Goal: Use online tool/utility: Utilize a website feature to perform a specific function

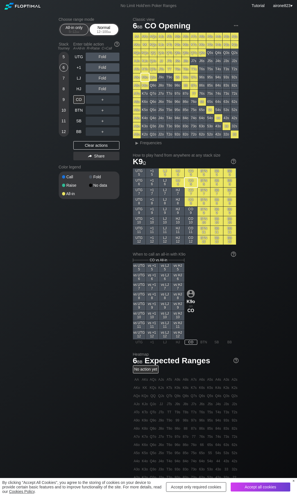
click at [99, 28] on div "Normal 12 – 100 bb" at bounding box center [104, 29] width 26 height 11
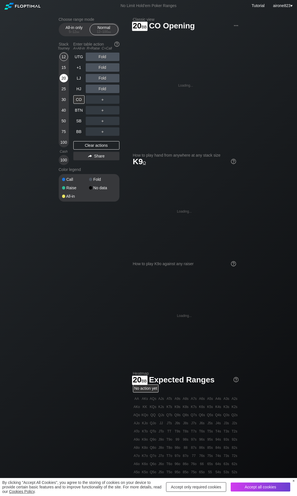
click at [67, 76] on div "20" at bounding box center [64, 78] width 8 height 8
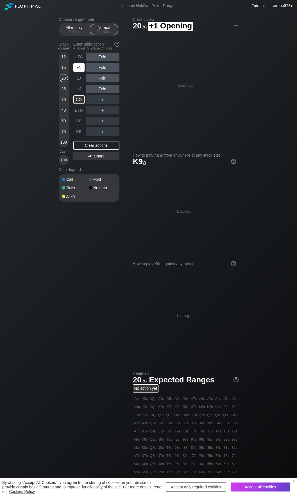
click at [80, 68] on div "+1" at bounding box center [78, 67] width 11 height 8
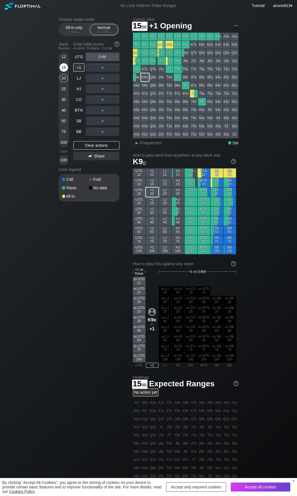
click at [62, 71] on div "15" at bounding box center [64, 67] width 8 height 8
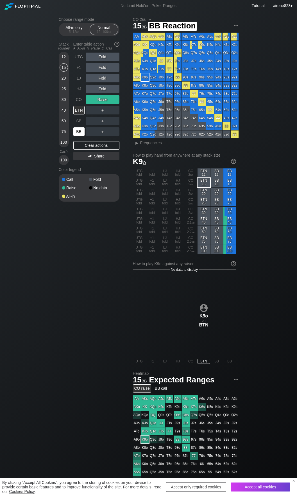
click at [80, 131] on div "BB" at bounding box center [78, 131] width 11 height 8
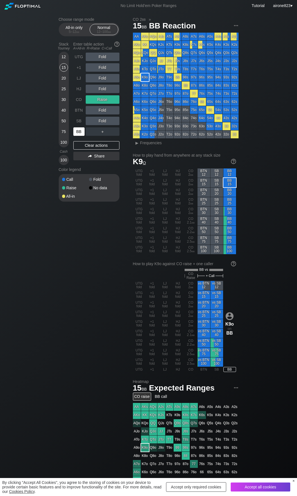
click at [80, 131] on div "BB" at bounding box center [78, 131] width 11 height 8
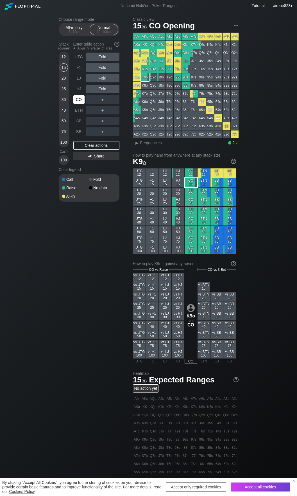
click at [78, 101] on div "CO" at bounding box center [78, 99] width 11 height 8
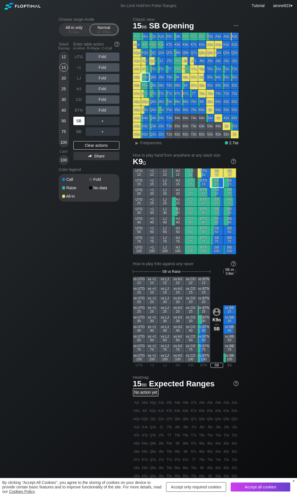
click at [77, 124] on div "SB" at bounding box center [78, 121] width 11 height 8
click at [146, 146] on span "▸ Frequencies" at bounding box center [147, 142] width 29 height 7
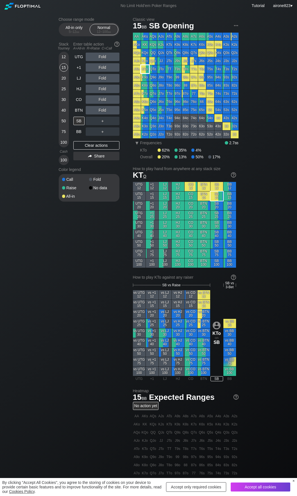
click at [144, 68] on div "KTo" at bounding box center [145, 69] width 8 height 8
click at [112, 118] on div "＋" at bounding box center [103, 121] width 34 height 8
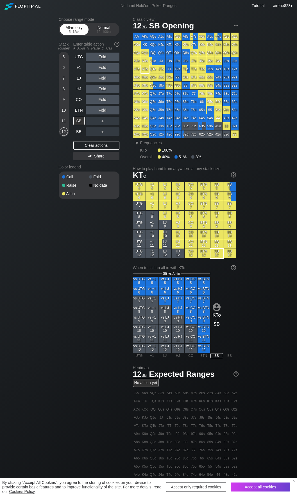
click at [76, 31] on span "bb" at bounding box center [77, 32] width 3 height 4
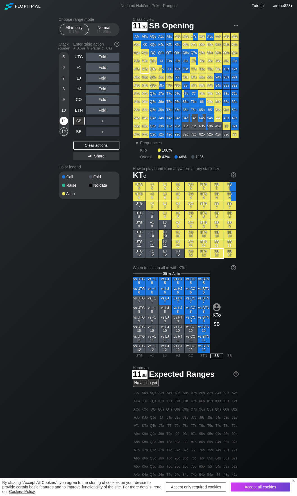
click at [64, 121] on div "11" at bounding box center [64, 121] width 8 height 8
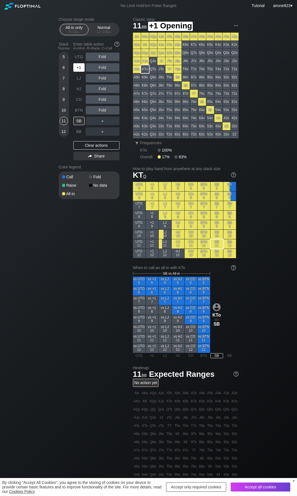
click at [77, 70] on div "+1" at bounding box center [78, 67] width 11 height 8
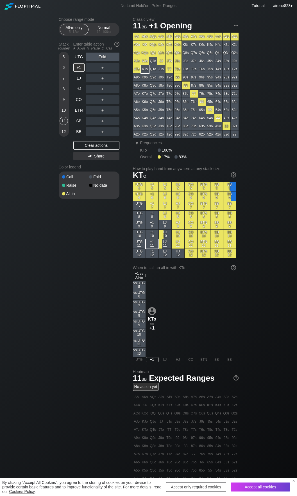
click at [87, 299] on div "Choose range mode All-in only 5 – 12 bb Normal 12 – 100 bb Stack Tourney Enter …" at bounding box center [148, 327] width 189 height 630
click at [64, 98] on div "9" at bounding box center [64, 99] width 8 height 8
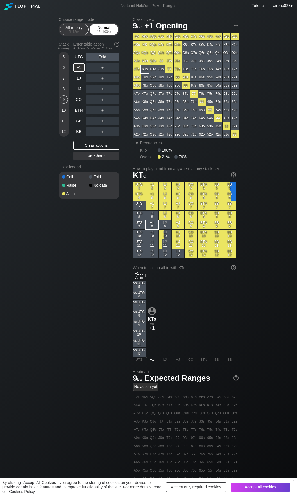
click at [104, 28] on div "Normal 12 – 100 bb" at bounding box center [104, 29] width 26 height 11
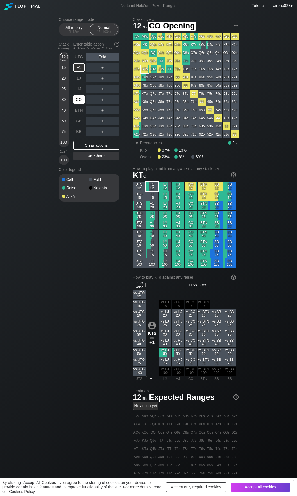
click at [78, 98] on div "CO" at bounding box center [78, 99] width 11 height 8
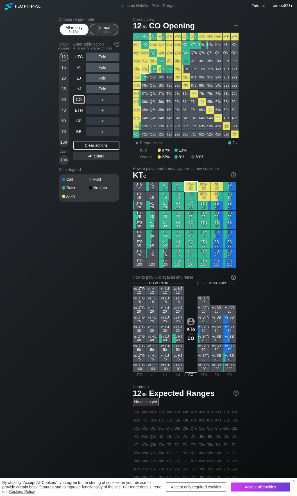
click at [70, 26] on div "All-in only 5 – 12 bb" at bounding box center [74, 29] width 26 height 11
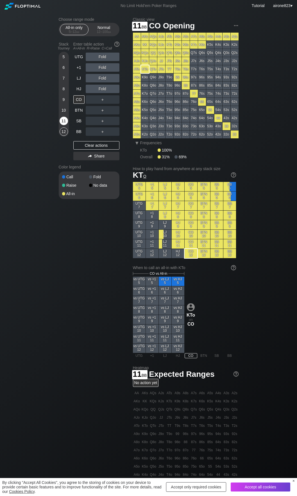
click at [65, 119] on div "11" at bounding box center [64, 121] width 8 height 8
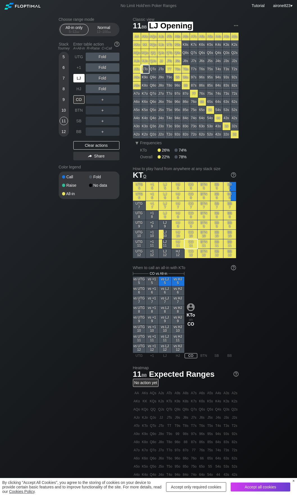
click at [79, 78] on div "LJ" at bounding box center [78, 78] width 11 height 8
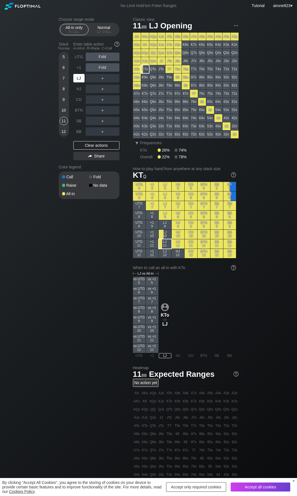
click at [79, 78] on div "LJ" at bounding box center [78, 78] width 11 height 8
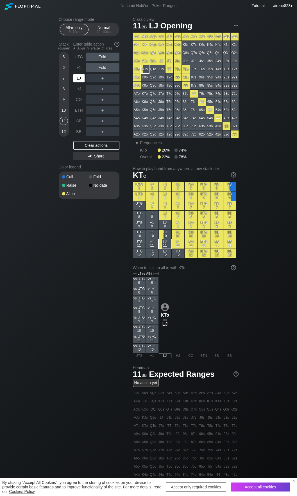
click at [79, 78] on div "LJ" at bounding box center [78, 78] width 11 height 8
click at [109, 33] on span "bb" at bounding box center [109, 32] width 3 height 4
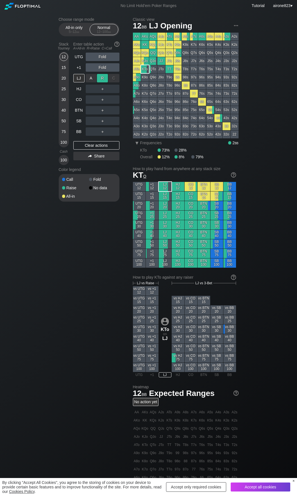
click at [104, 76] on div "R ✕" at bounding box center [102, 78] width 11 height 8
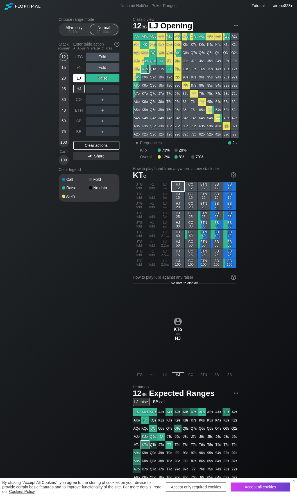
click at [82, 78] on div "LJ" at bounding box center [78, 78] width 11 height 8
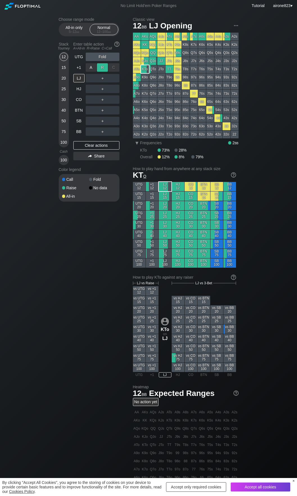
click at [97, 67] on div "R ✕" at bounding box center [102, 67] width 11 height 8
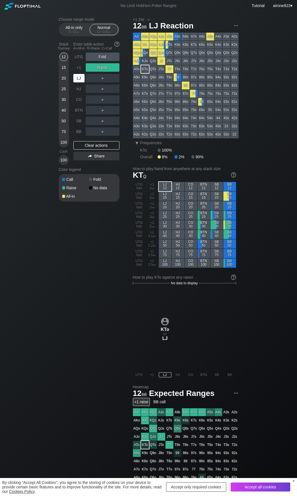
click at [78, 81] on div "LJ" at bounding box center [78, 78] width 11 height 8
click at [74, 31] on div "5 – 12 bb" at bounding box center [74, 32] width 24 height 4
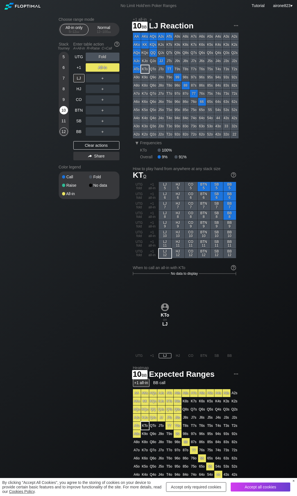
click at [64, 108] on div "10" at bounding box center [64, 110] width 8 height 8
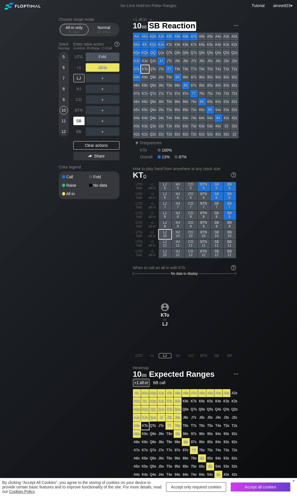
click at [78, 121] on div "SB" at bounding box center [78, 121] width 11 height 8
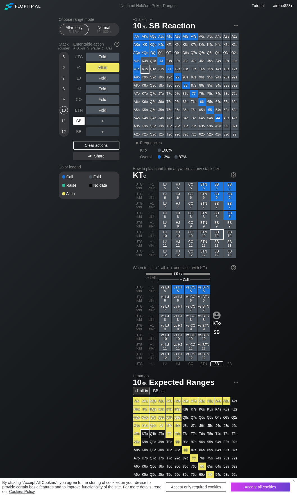
click at [78, 121] on div "SB" at bounding box center [78, 121] width 11 height 8
click at [108, 39] on section "Choose range mode All-in only 5 – 12 bb Normal 12 – 100 bb Stack Tourney Enter …" at bounding box center [89, 108] width 61 height 182
click at [110, 31] on span "bb" at bounding box center [109, 32] width 3 height 4
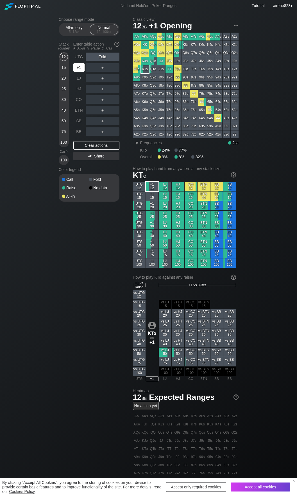
click at [83, 67] on div "+1" at bounding box center [78, 67] width 11 height 8
click at [81, 68] on div "+1" at bounding box center [78, 67] width 11 height 8
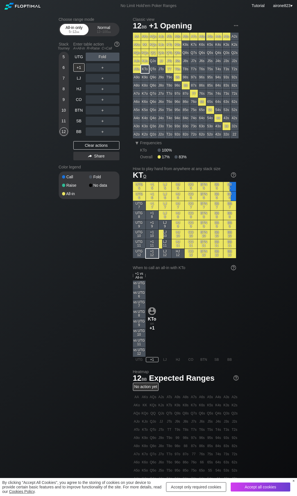
click at [73, 35] on div "All-in only 5 – 12 bb" at bounding box center [74, 29] width 29 height 11
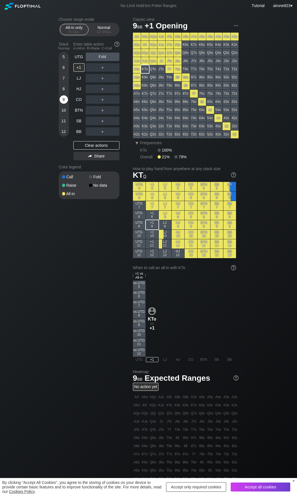
click at [62, 102] on div "9" at bounding box center [64, 99] width 8 height 8
drag, startPoint x: 111, startPoint y: 29, endPoint x: 109, endPoint y: 31, distance: 3.0
click at [109, 31] on div "Normal 12 – 100 bb" at bounding box center [104, 29] width 26 height 11
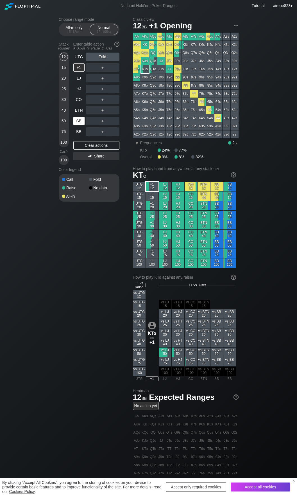
click at [76, 120] on div "SB" at bounding box center [78, 121] width 11 height 8
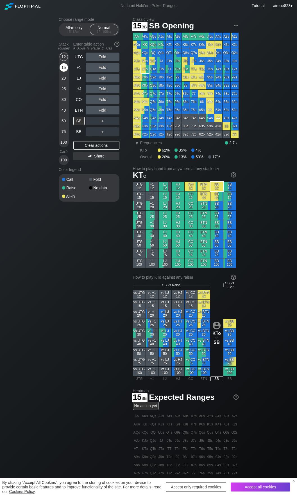
click at [60, 70] on div "15" at bounding box center [64, 68] width 8 height 11
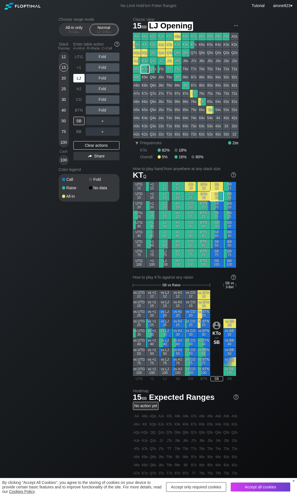
click at [75, 75] on div "LJ" at bounding box center [78, 78] width 11 height 8
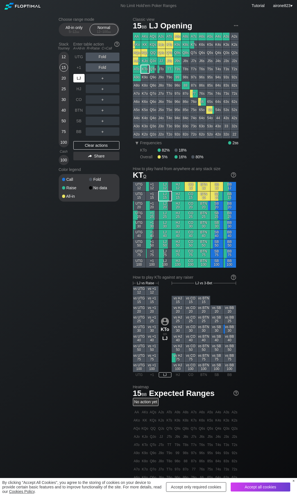
click at [77, 76] on div "LJ" at bounding box center [78, 78] width 11 height 8
click at [77, 78] on div "LJ" at bounding box center [78, 78] width 11 height 8
click at [77, 80] on div "LJ" at bounding box center [78, 78] width 11 height 8
click at [67, 33] on div "5 – 12 bb" at bounding box center [74, 32] width 24 height 4
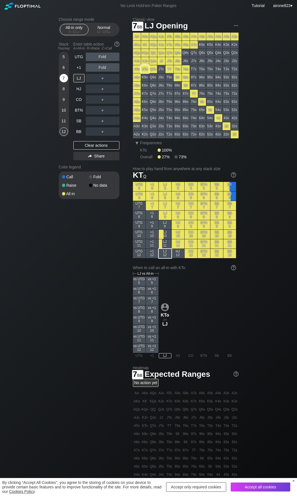
click at [65, 75] on div "7" at bounding box center [64, 78] width 8 height 8
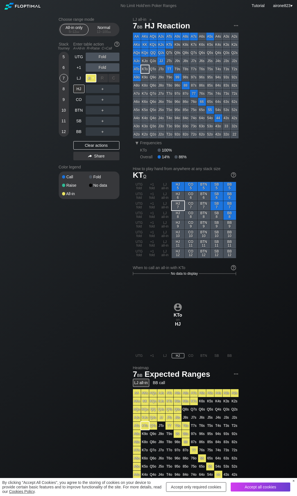
click at [91, 76] on div "A ✕" at bounding box center [91, 78] width 11 height 8
click at [81, 90] on div "HJ" at bounding box center [78, 89] width 11 height 8
drag, startPoint x: 81, startPoint y: 90, endPoint x: 289, endPoint y: 96, distance: 208.1
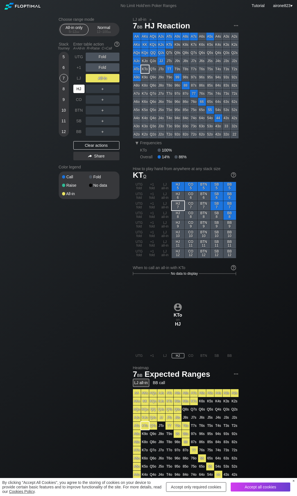
click at [82, 90] on div "HJ" at bounding box center [78, 89] width 11 height 8
click at [98, 39] on section "Choose range mode All-in only 5 – 12 bb Normal 12 – 100 bb Stack Tourney Enter …" at bounding box center [89, 108] width 61 height 182
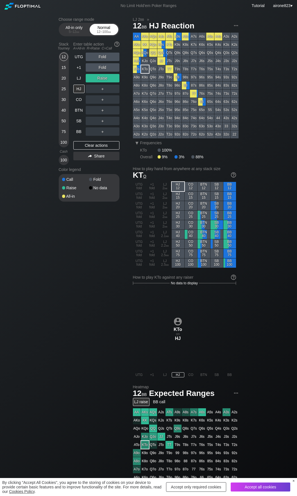
click at [102, 33] on div "12 – 100 bb" at bounding box center [104, 32] width 24 height 4
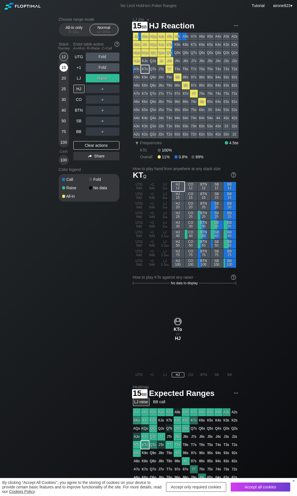
click at [65, 73] on div "15" at bounding box center [64, 68] width 8 height 11
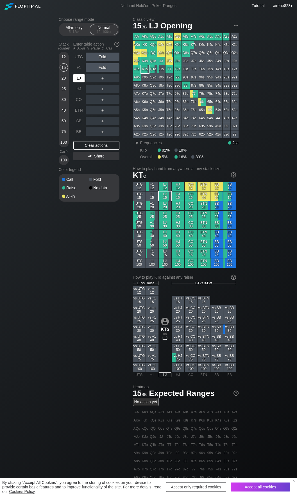
click at [76, 80] on div "LJ" at bounding box center [78, 78] width 11 height 8
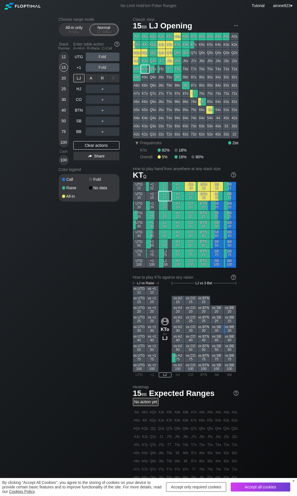
click at [103, 78] on div "A ✕ R ✕ C ✕ ＋" at bounding box center [103, 78] width 34 height 8
click at [103, 78] on div "R ✕" at bounding box center [102, 78] width 11 height 8
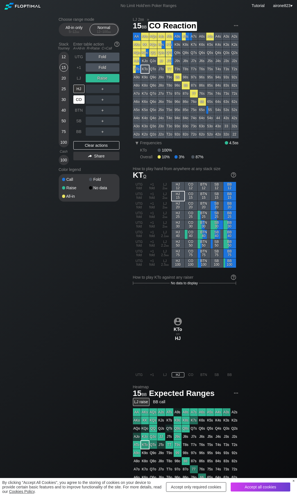
click at [82, 101] on div "CO" at bounding box center [78, 99] width 11 height 8
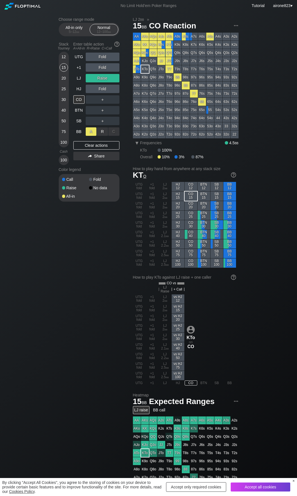
click at [90, 132] on div "A ✕" at bounding box center [91, 131] width 11 height 8
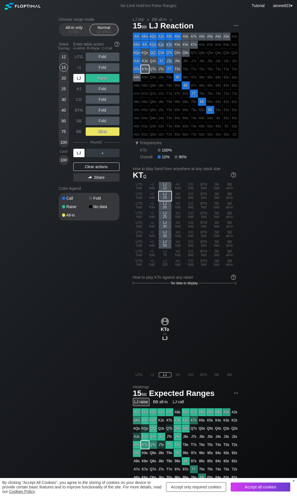
click at [77, 153] on div "LJ" at bounding box center [78, 153] width 11 height 8
click at [62, 59] on div "12" at bounding box center [64, 57] width 8 height 8
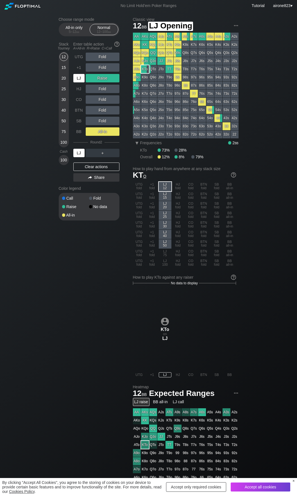
click at [75, 77] on div "LJ" at bounding box center [78, 78] width 11 height 8
